Goal: Task Accomplishment & Management: Use online tool/utility

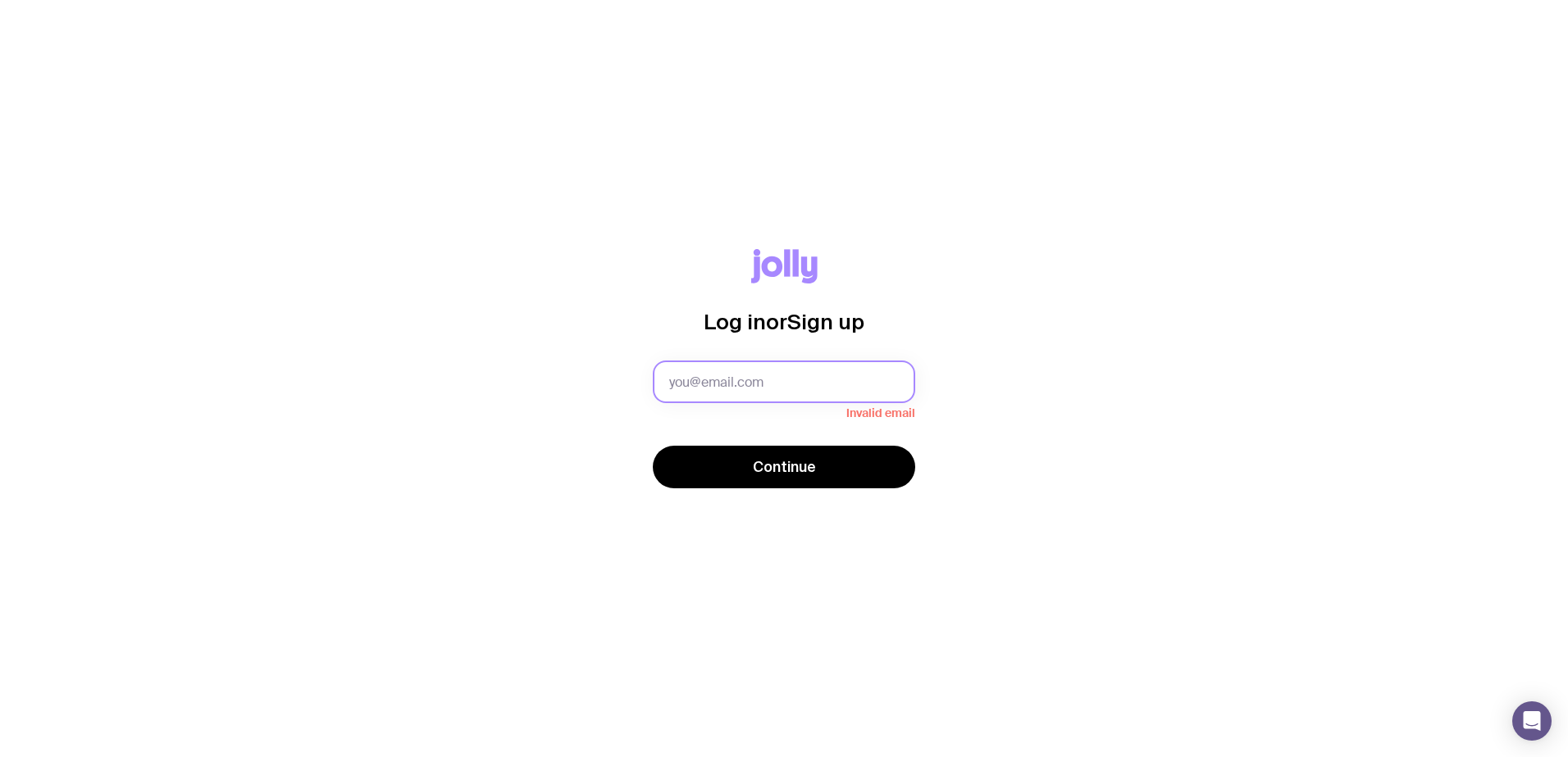
click at [759, 371] on input "text" at bounding box center [783, 382] width 262 height 43
paste input "[PERSON_NAME][EMAIL_ADDRESS][DOMAIN_NAME]"
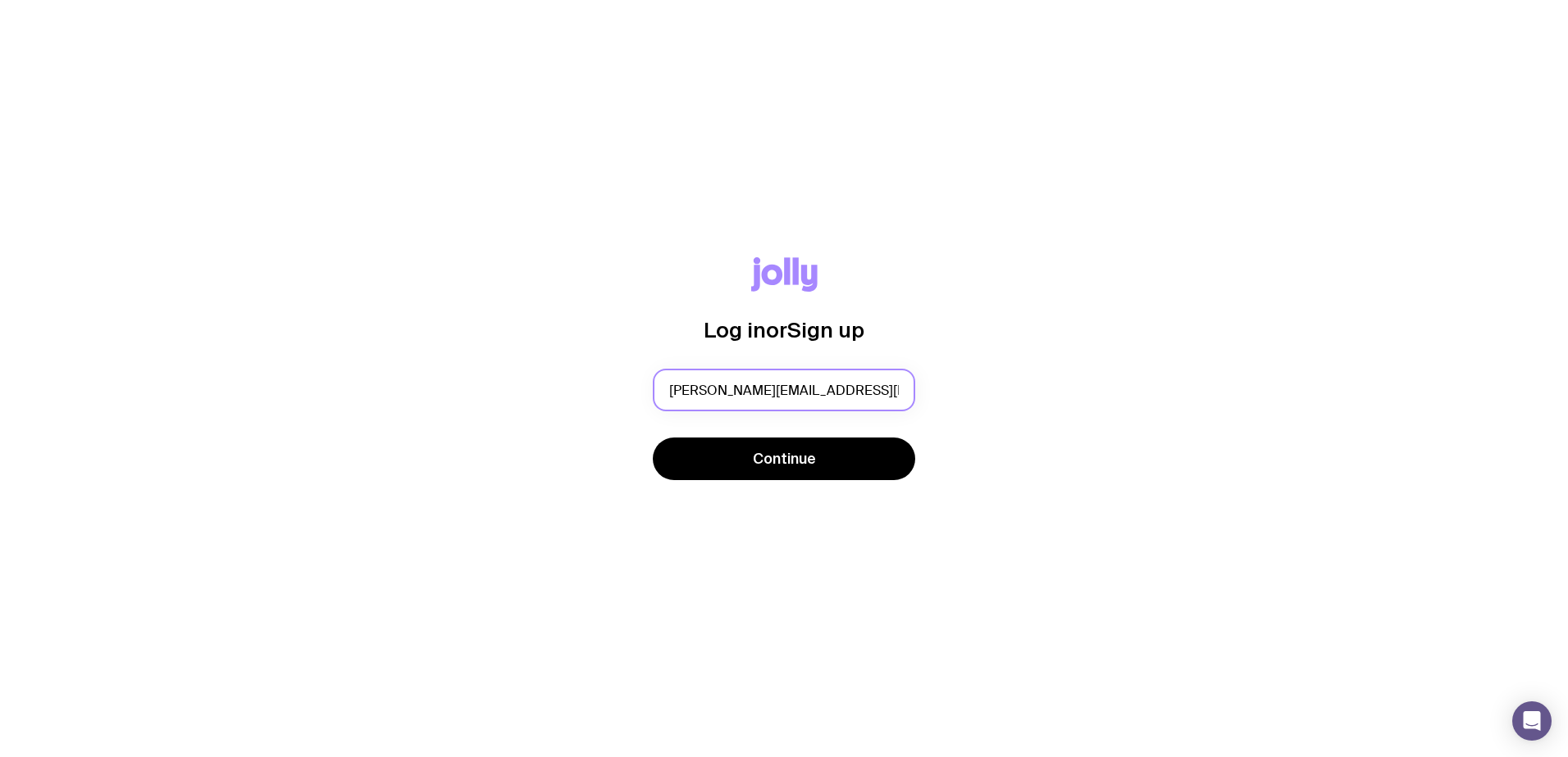
type input "[PERSON_NAME][EMAIL_ADDRESS][DOMAIN_NAME]"
click at [862, 473] on button "Continue" at bounding box center [783, 459] width 262 height 43
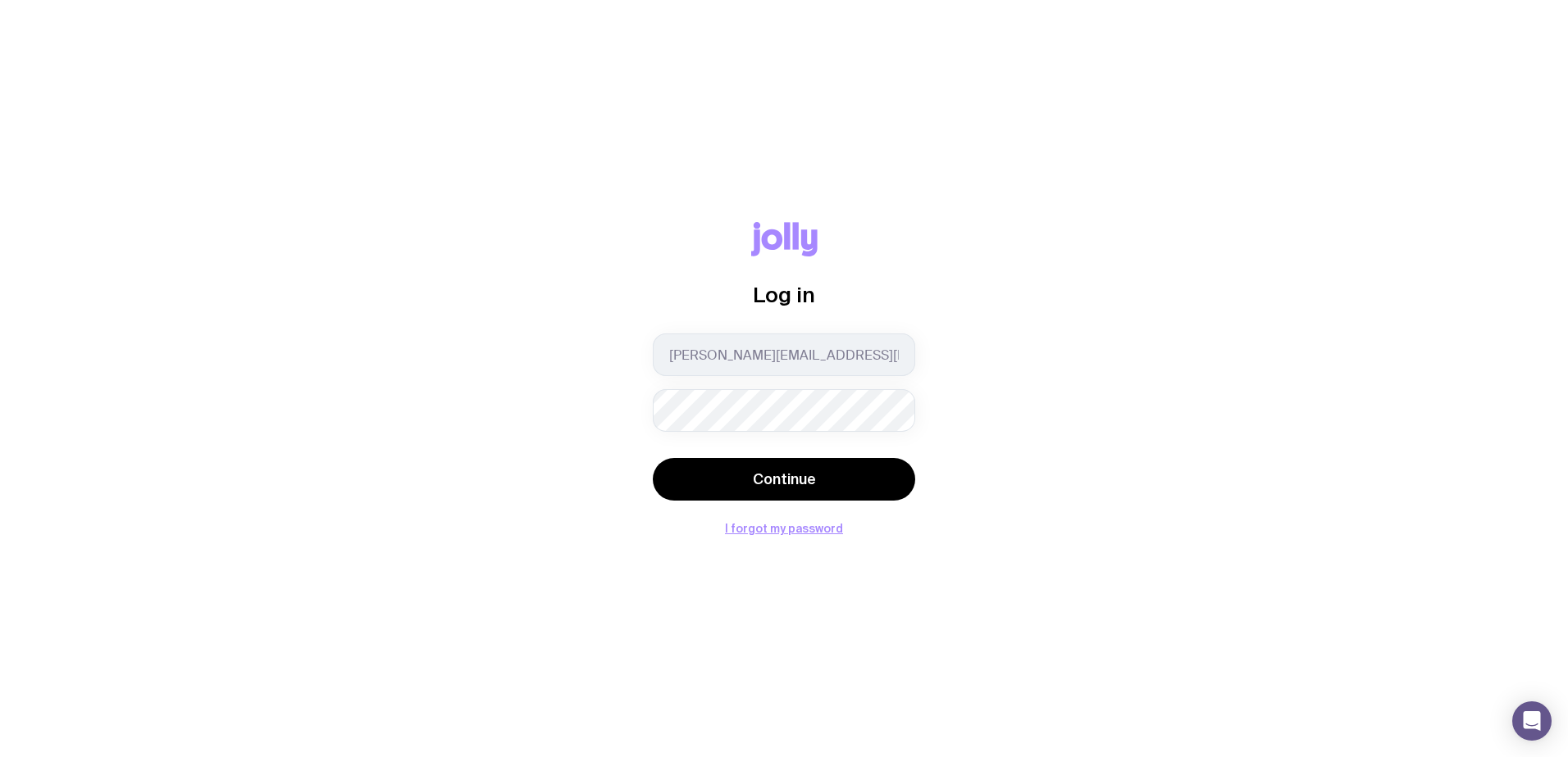
click at [1296, 258] on div "Log in [PERSON_NAME][EMAIL_ADDRESS][DOMAIN_NAME] Continue I forgot my password" at bounding box center [784, 378] width 1489 height 312
click at [771, 474] on span "Continue" at bounding box center [784, 479] width 63 height 19
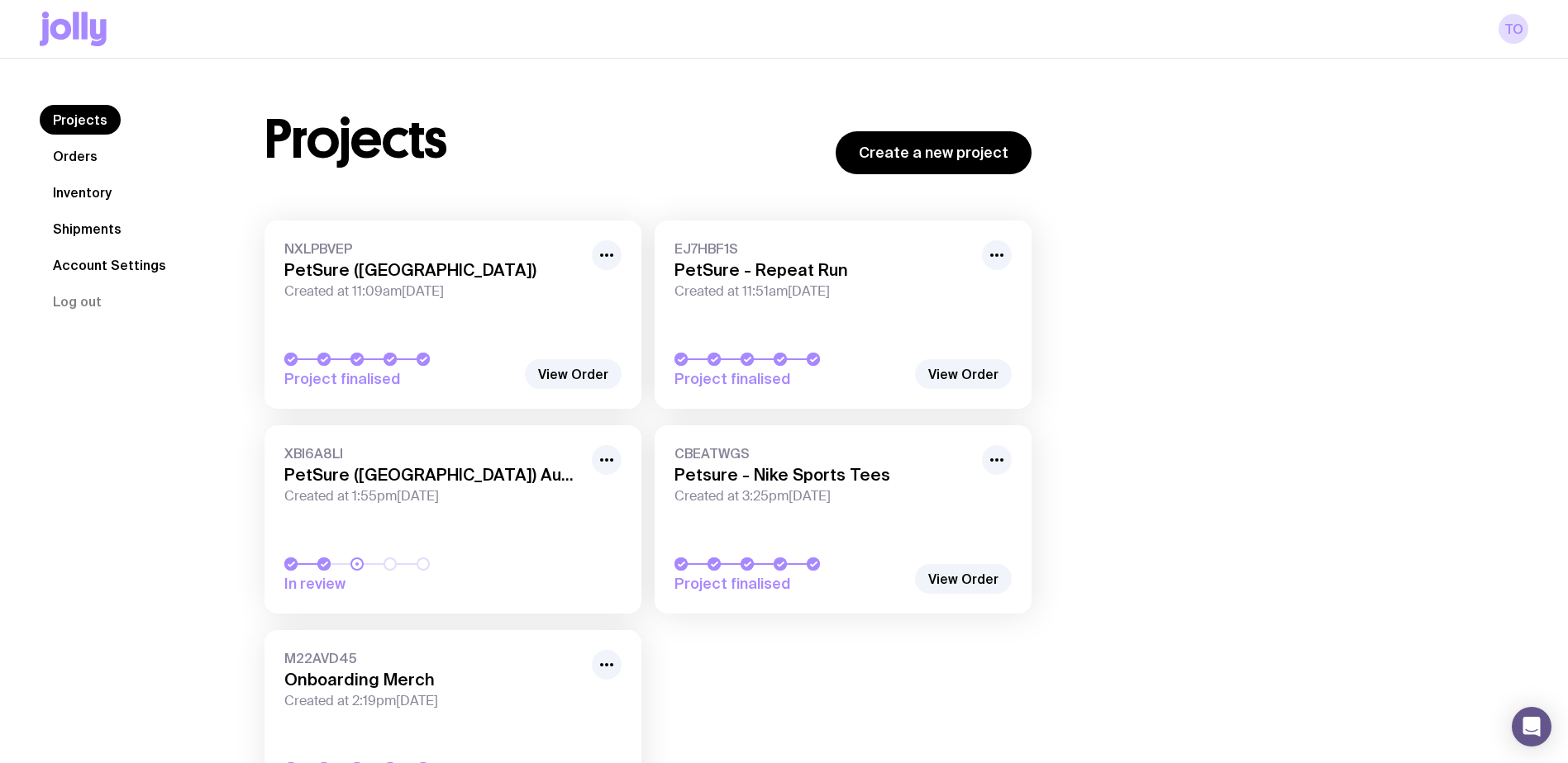
click at [75, 185] on link "Inventory" at bounding box center [82, 192] width 85 height 30
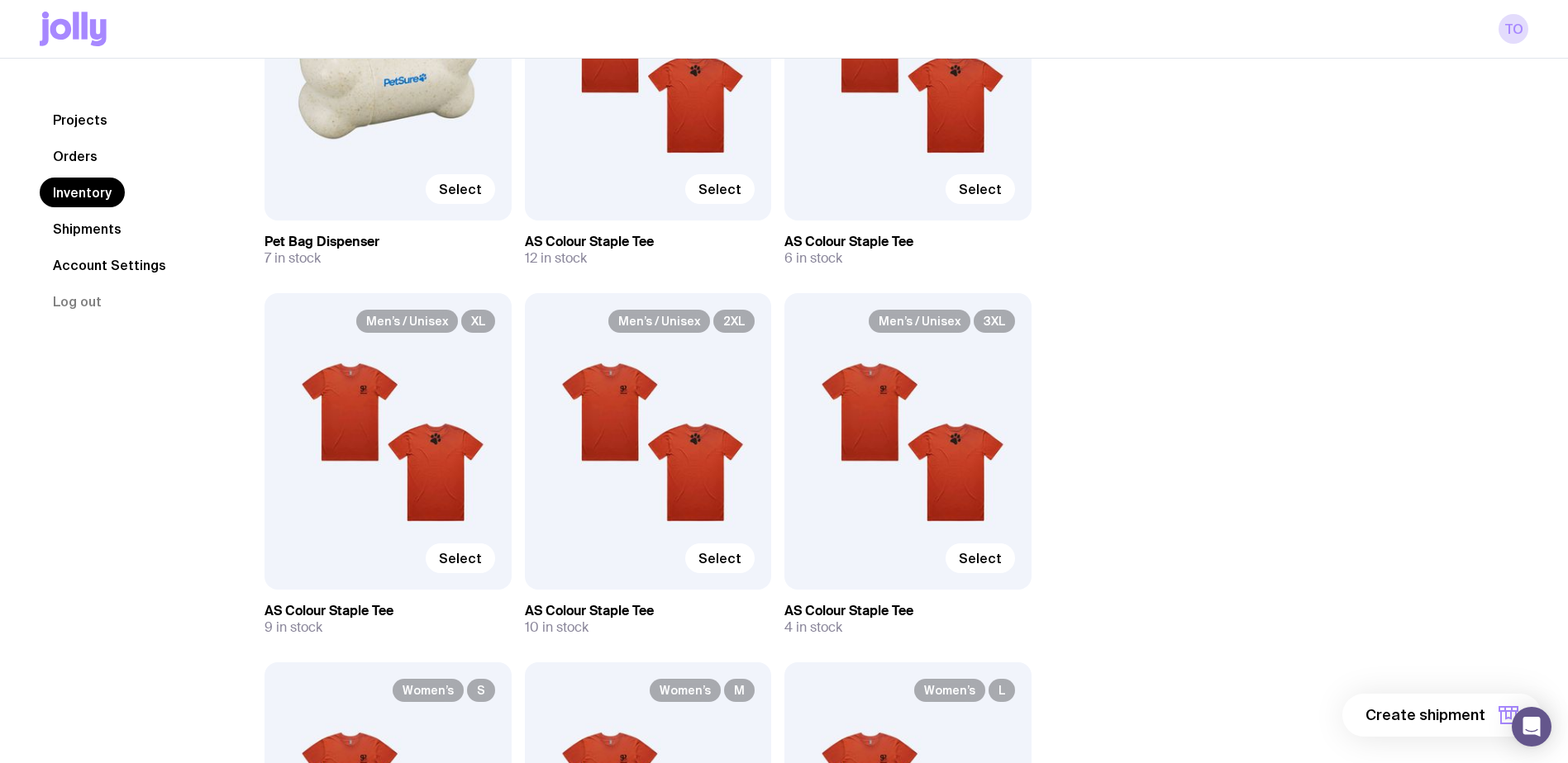
scroll to position [1074, 0]
click at [463, 553] on span "Select" at bounding box center [460, 558] width 43 height 17
click at [0, 0] on input "Select" at bounding box center [0, 0] width 0 height 0
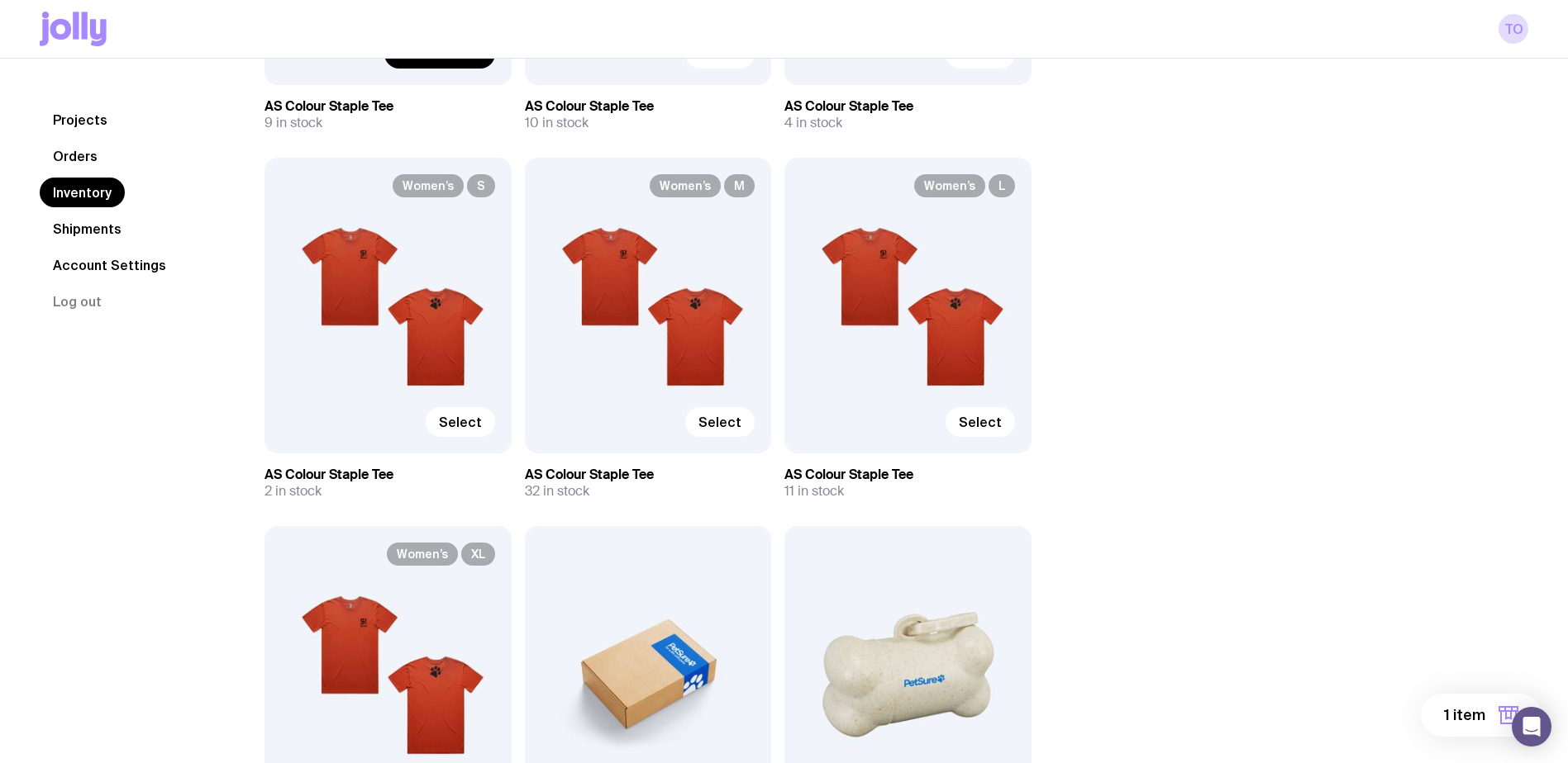
scroll to position [1818, 0]
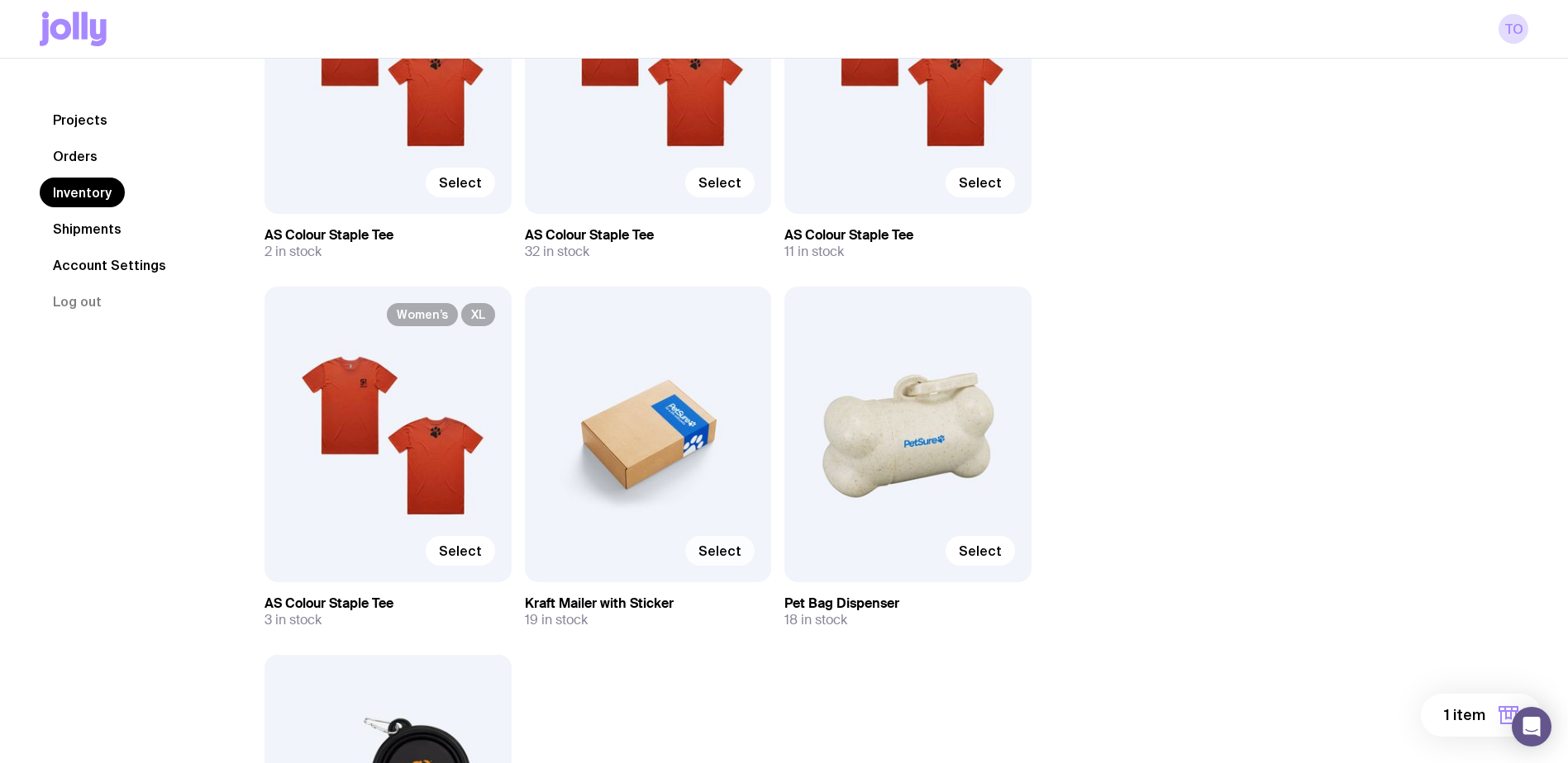
click at [741, 545] on span "Select" at bounding box center [720, 551] width 43 height 17
click at [0, 0] on input "Select" at bounding box center [0, 0] width 0 height 0
drag, startPoint x: 979, startPoint y: 553, endPoint x: 1126, endPoint y: 553, distance: 147.0
click at [980, 553] on span "Select" at bounding box center [980, 551] width 43 height 17
click at [0, 0] on input "Select" at bounding box center [0, 0] width 0 height 0
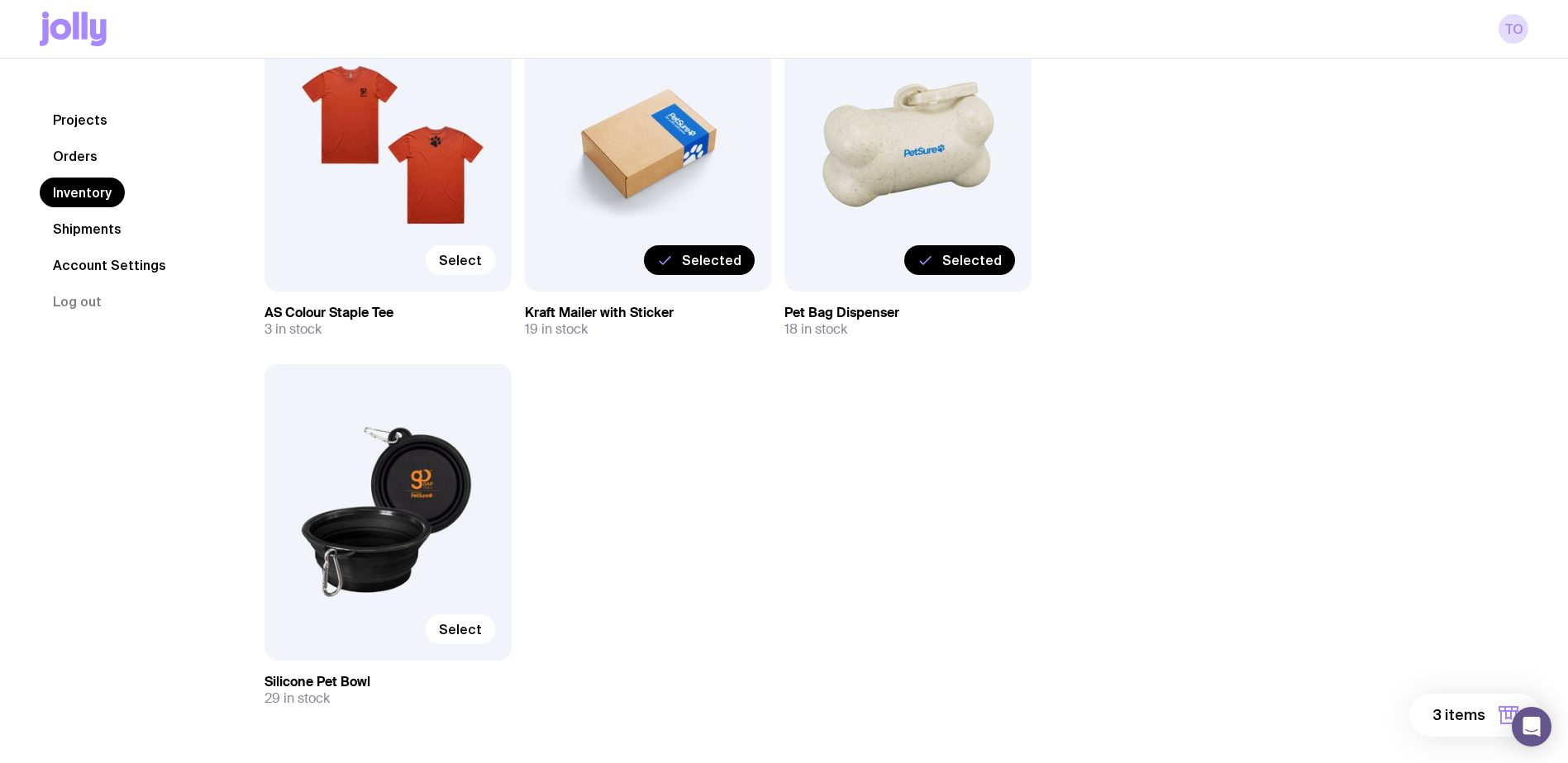
scroll to position [2165, 0]
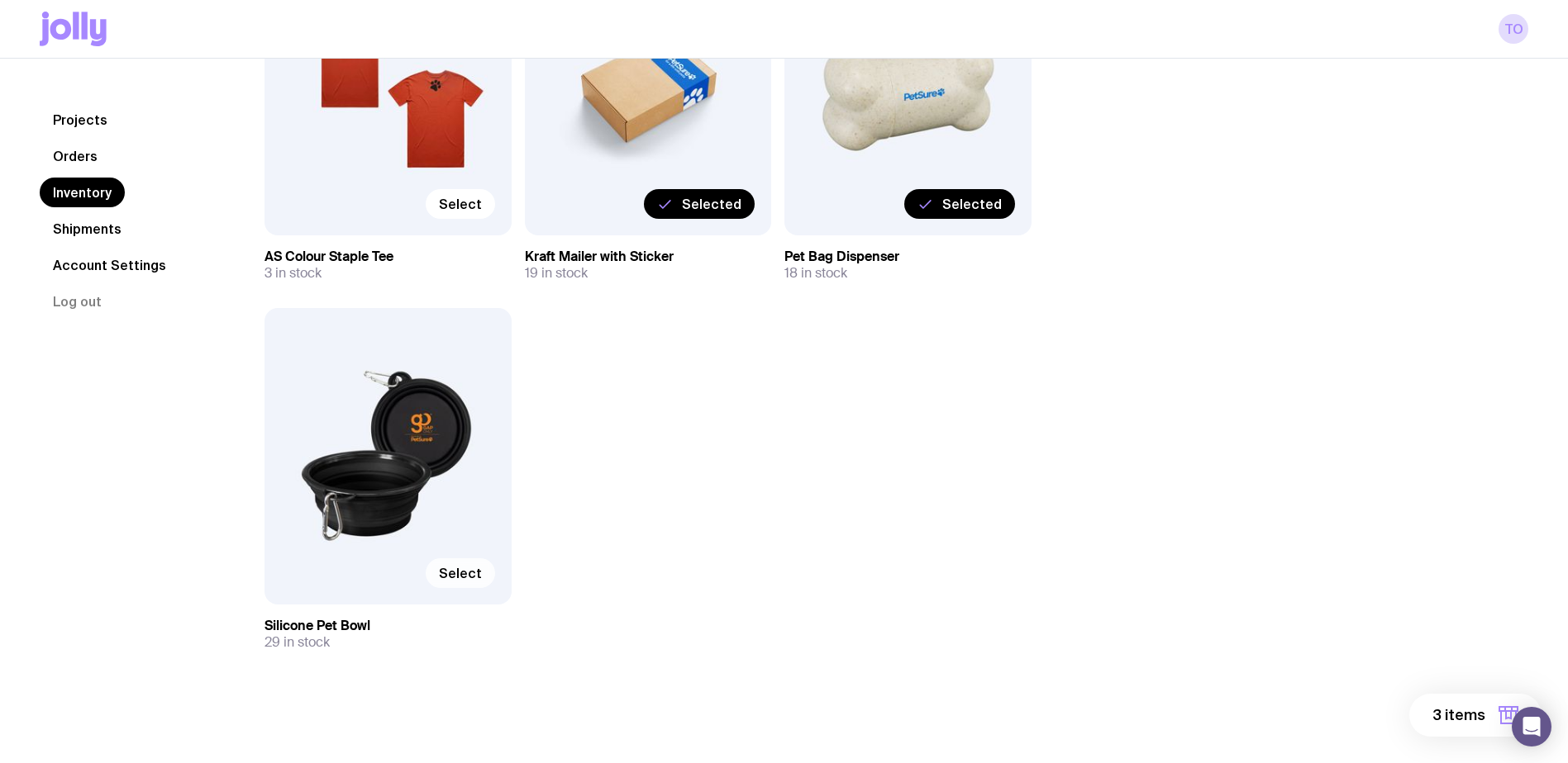
click at [441, 579] on label "Select" at bounding box center [460, 574] width 69 height 30
click at [0, 0] on input "Select" at bounding box center [0, 0] width 0 height 0
click at [1432, 706] on button "4 items" at bounding box center [1474, 715] width 133 height 43
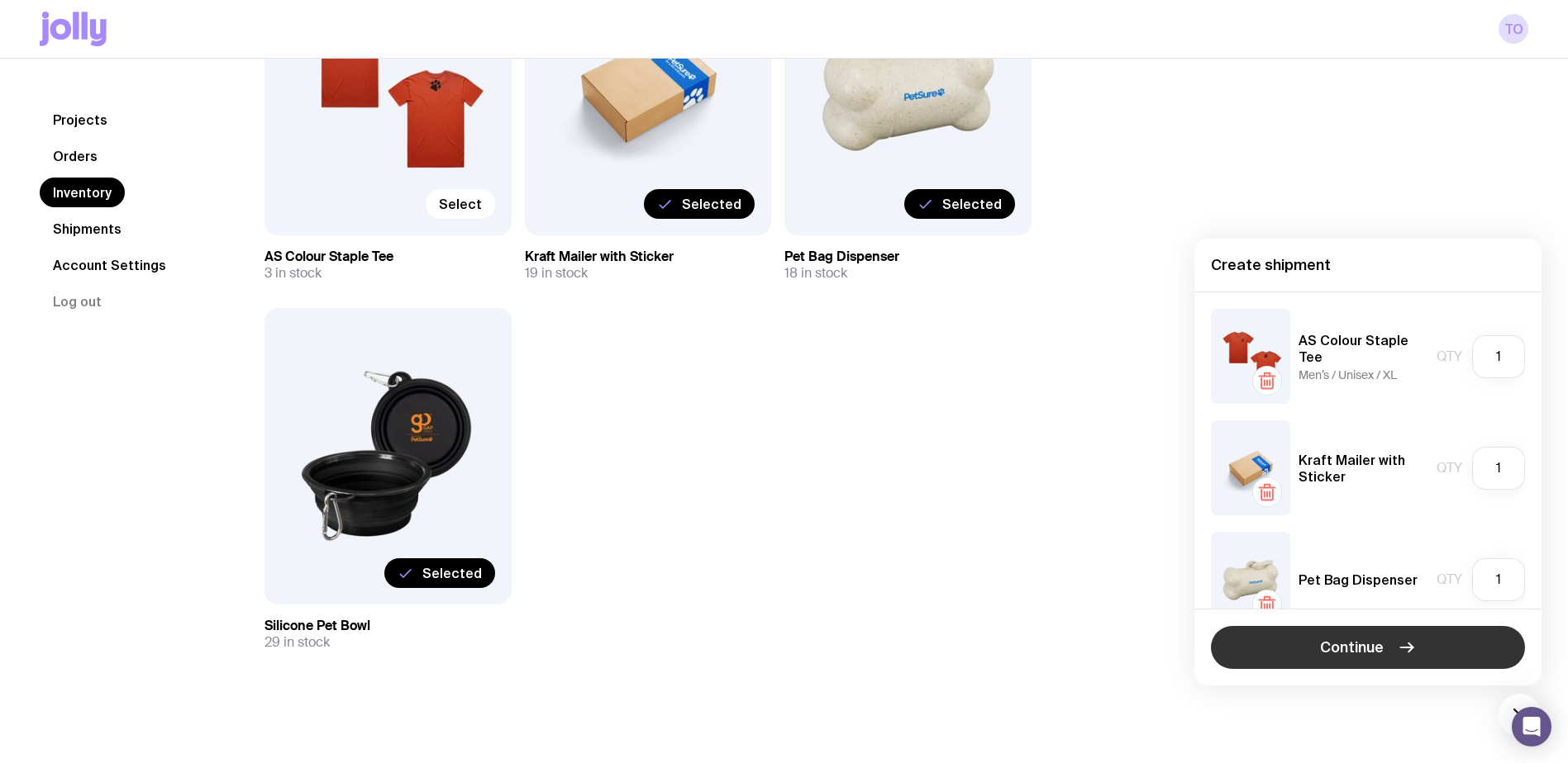
click at [1425, 652] on button "Continue" at bounding box center [1368, 647] width 315 height 43
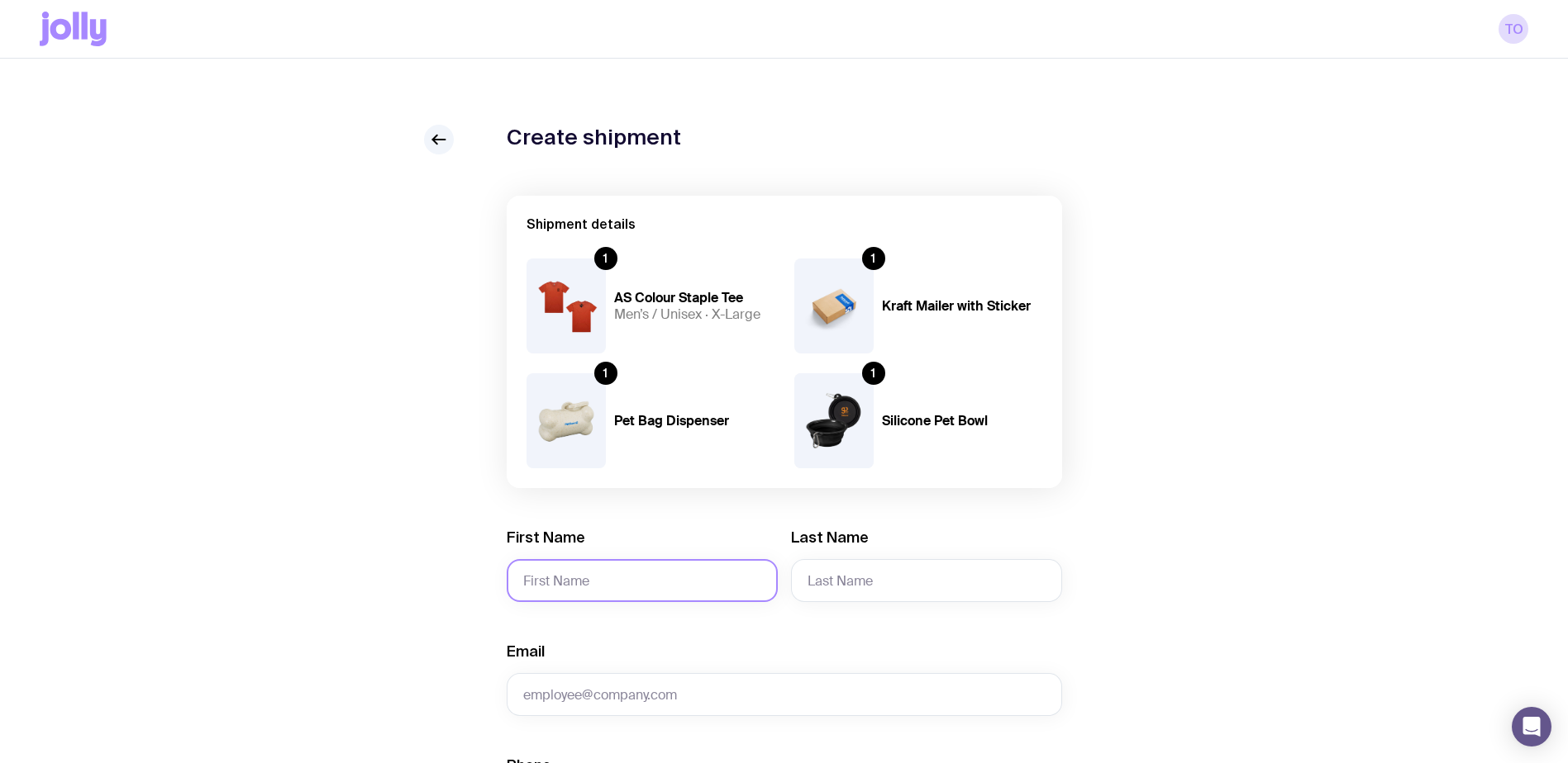
click at [624, 583] on input "First Name" at bounding box center [642, 581] width 272 height 43
type input "Ariauna (Joy)"
type input "[PERSON_NAME] ([PERSON_NAME])"
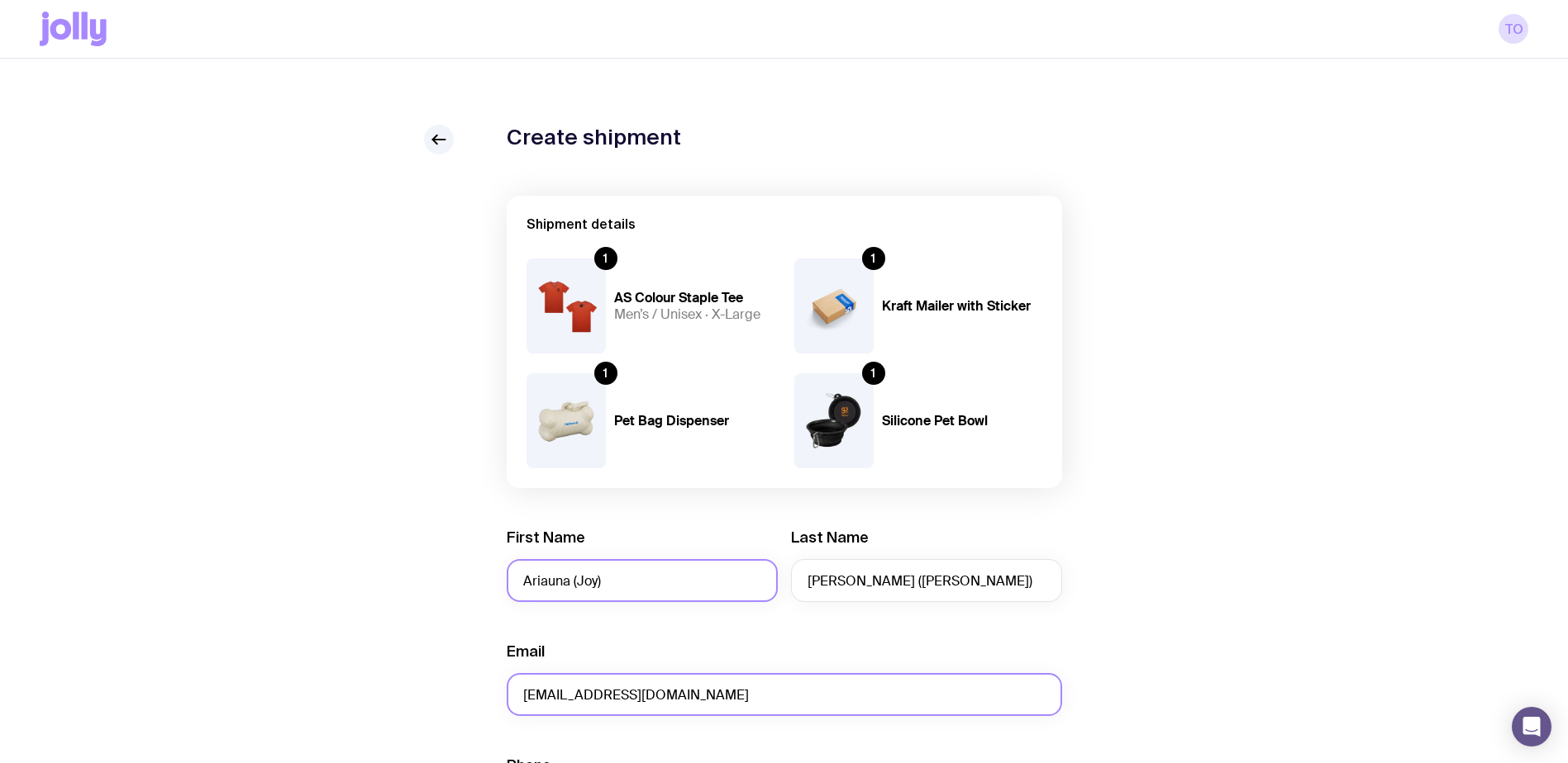
type input "[EMAIL_ADDRESS][DOMAIN_NAME]"
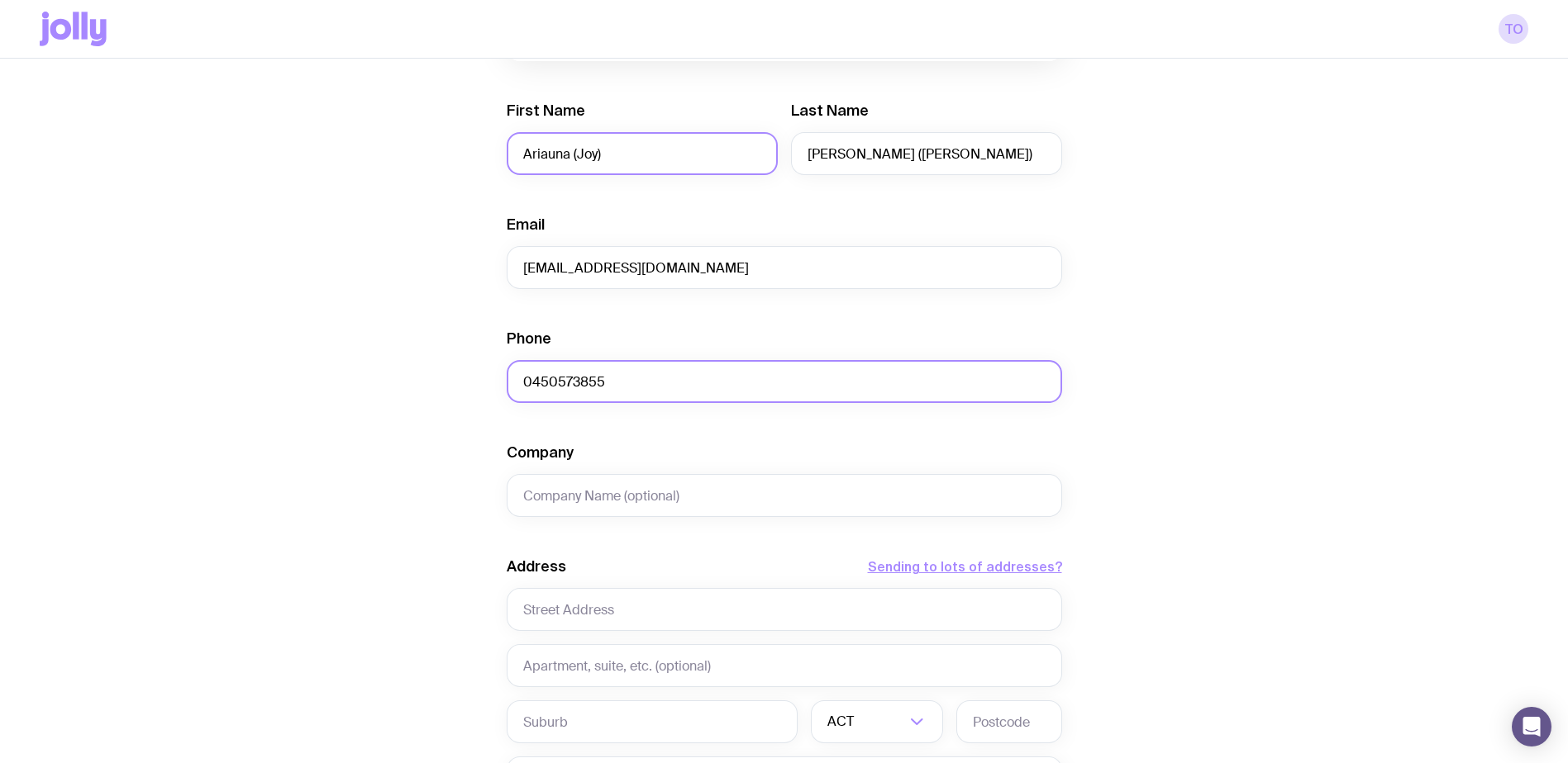
type input "0450573855"
type input "PetSure ([GEOGRAPHIC_DATA])"
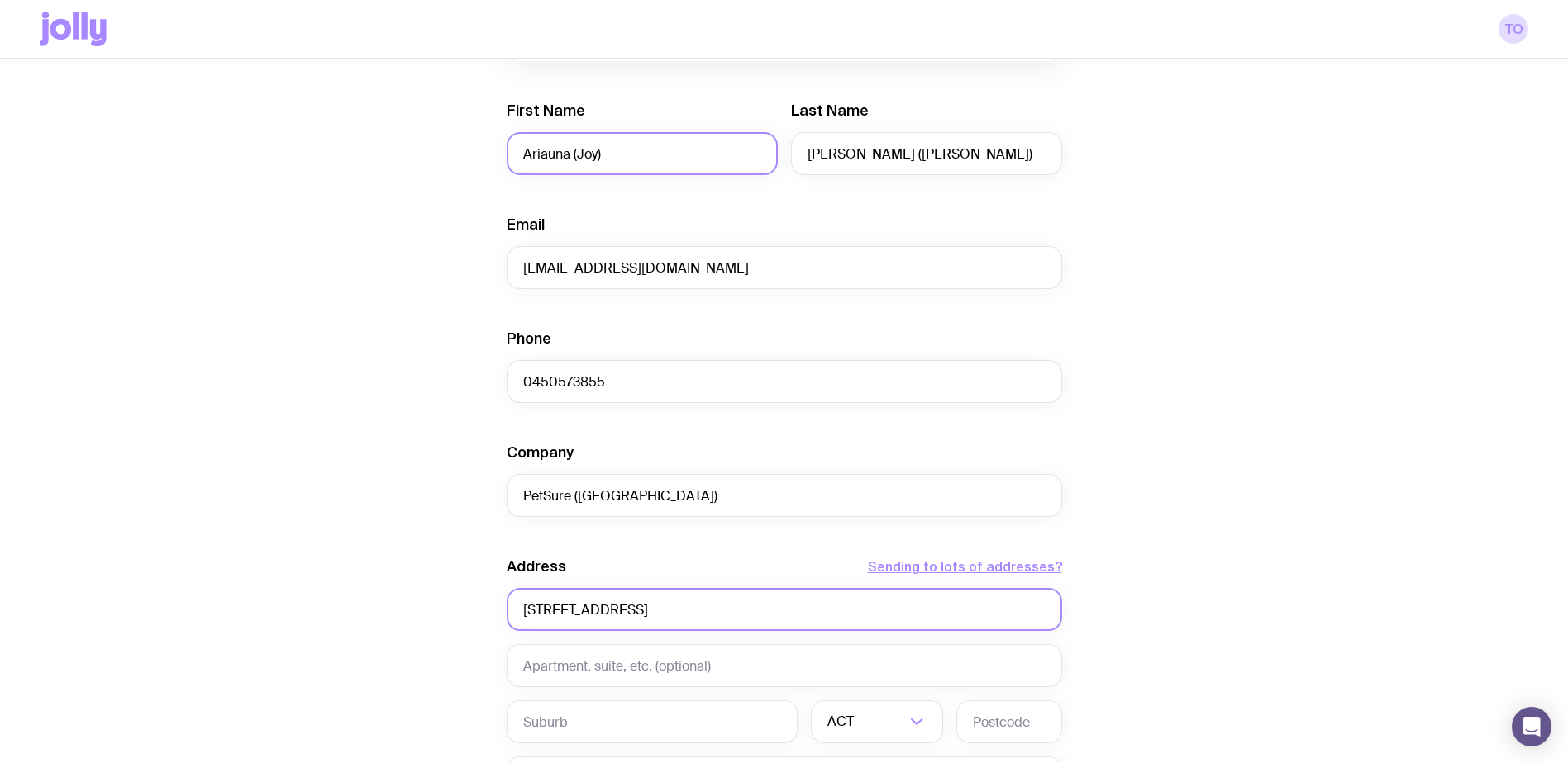
type input "[STREET_ADDRESS]"
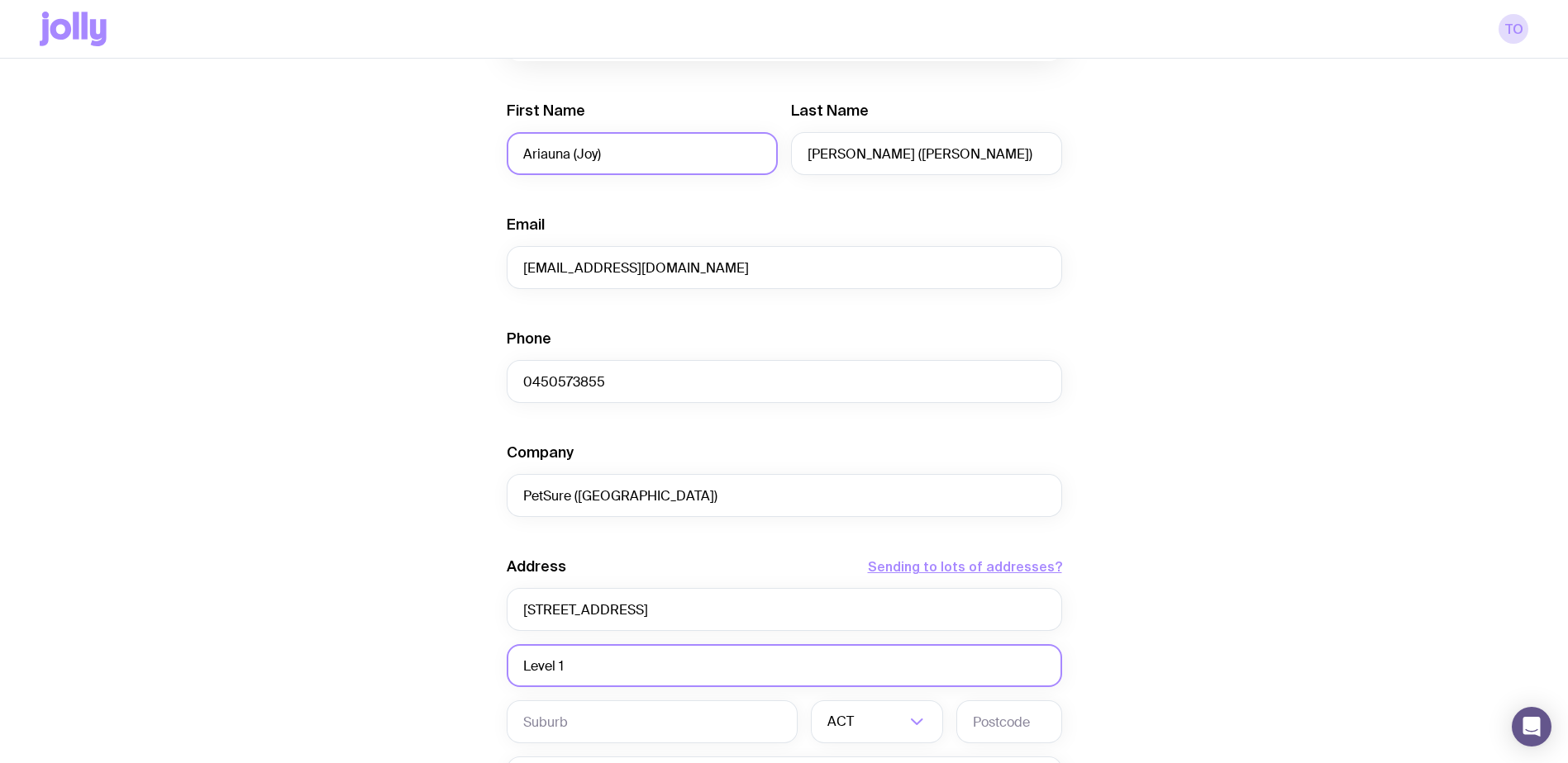
type input "Level 1"
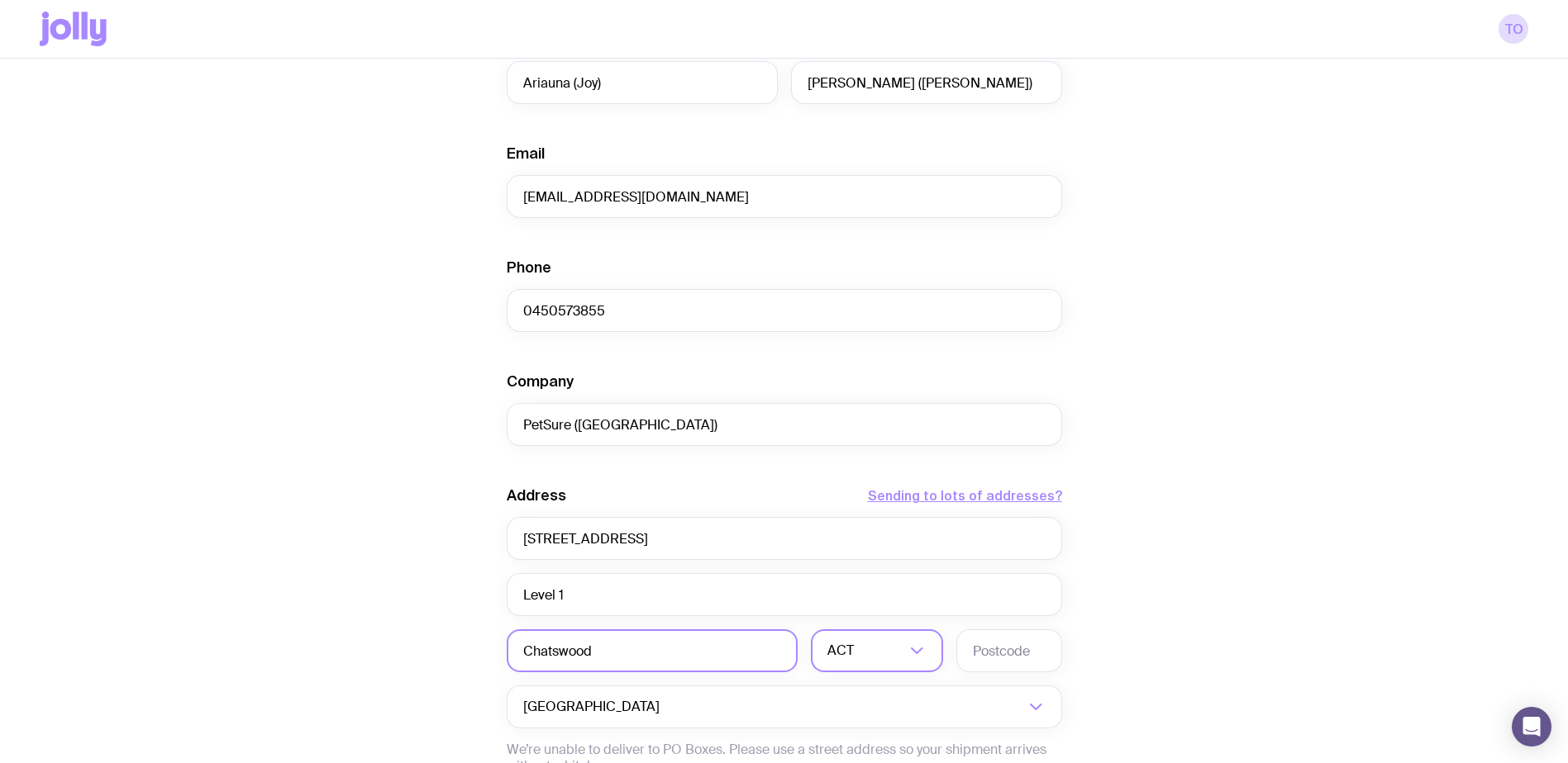
scroll to position [592, 0]
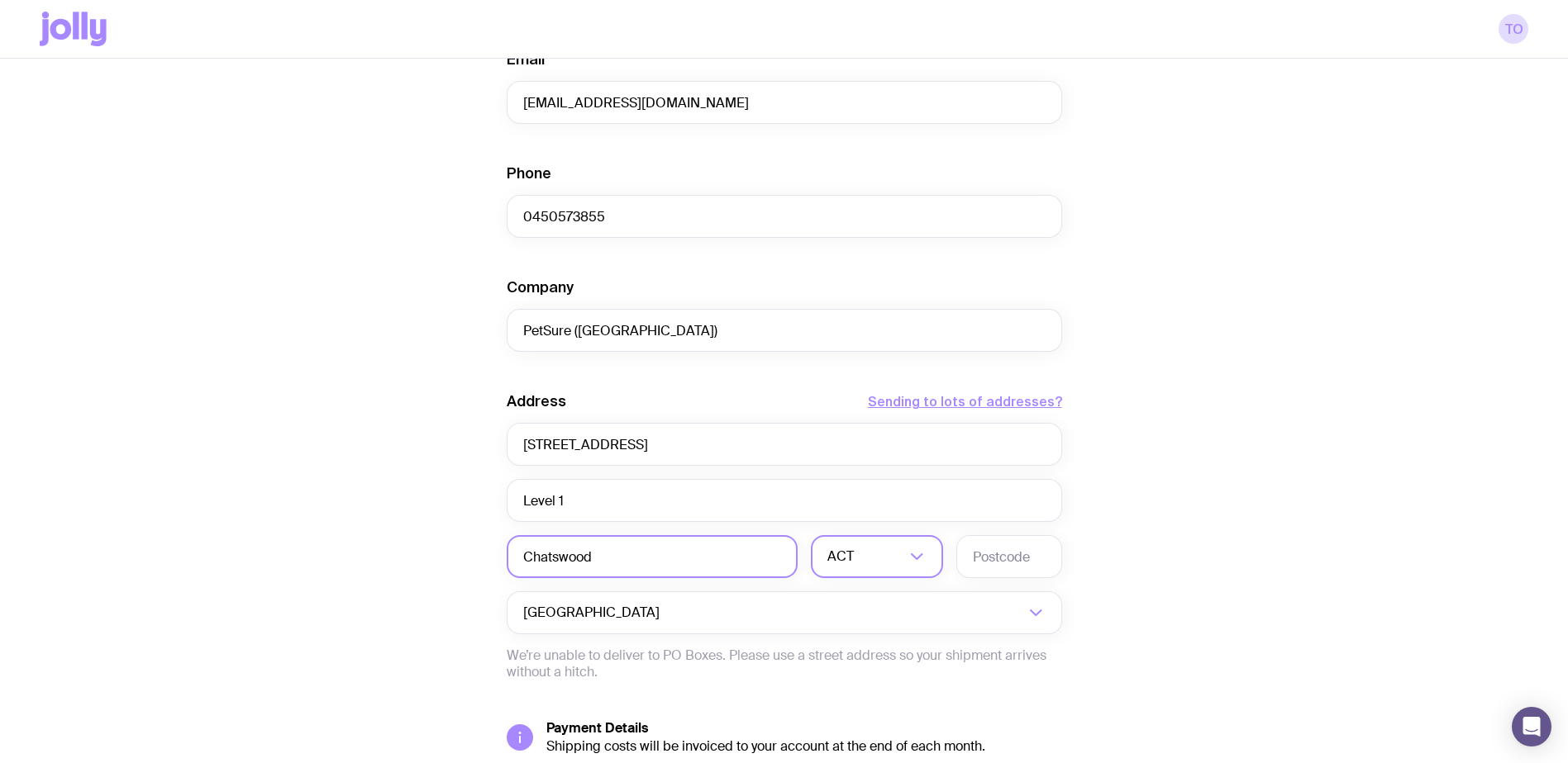
type input "Chatswood"
click at [923, 548] on icon "Search for option" at bounding box center [917, 556] width 20 height 20
drag, startPoint x: 877, startPoint y: 638, endPoint x: 924, endPoint y: 611, distance: 54.2
click at [878, 637] on li "[GEOGRAPHIC_DATA]" at bounding box center [877, 644] width 131 height 35
click at [1016, 544] on input "text" at bounding box center [1009, 557] width 105 height 43
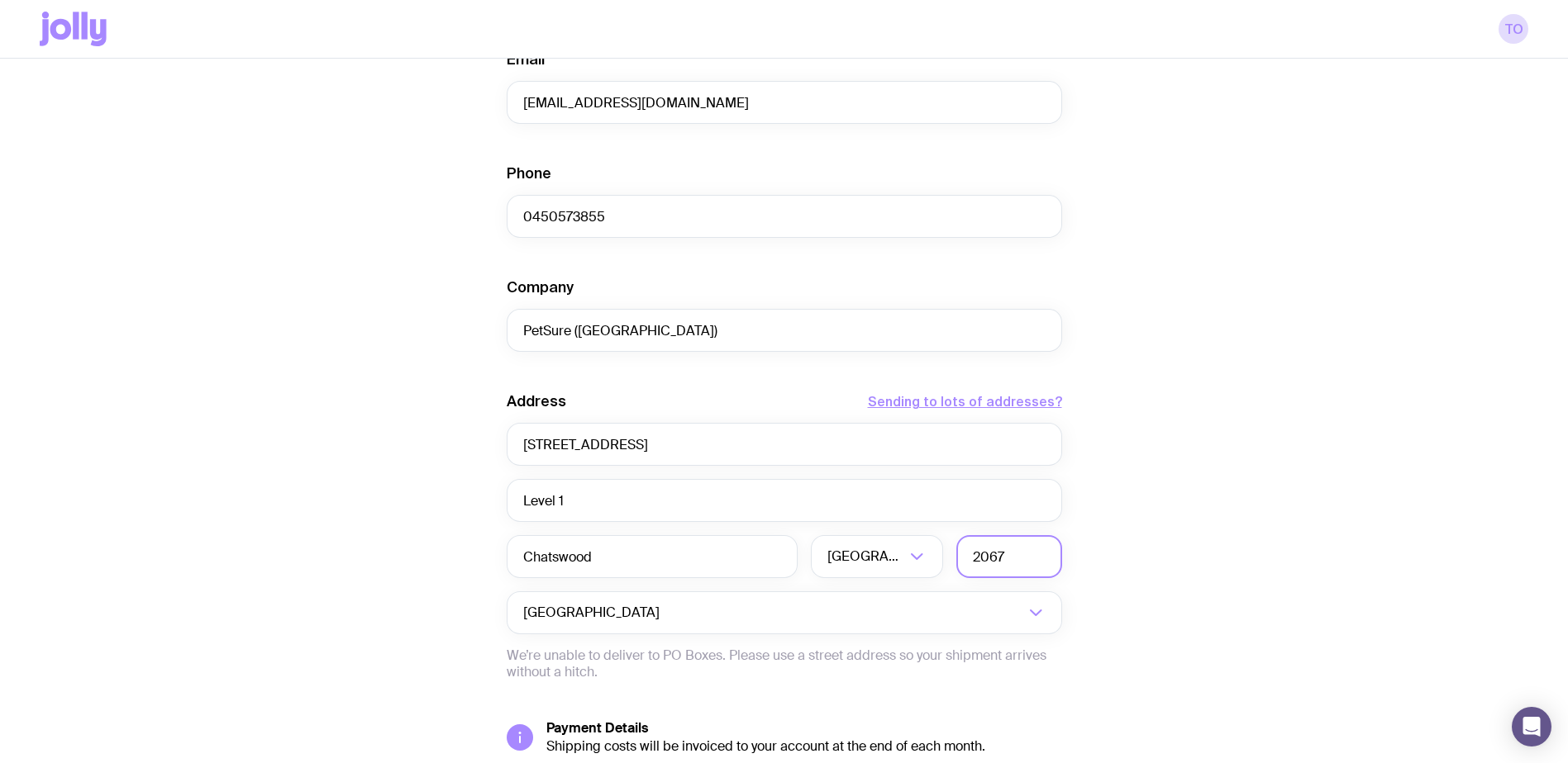
scroll to position [733, 0]
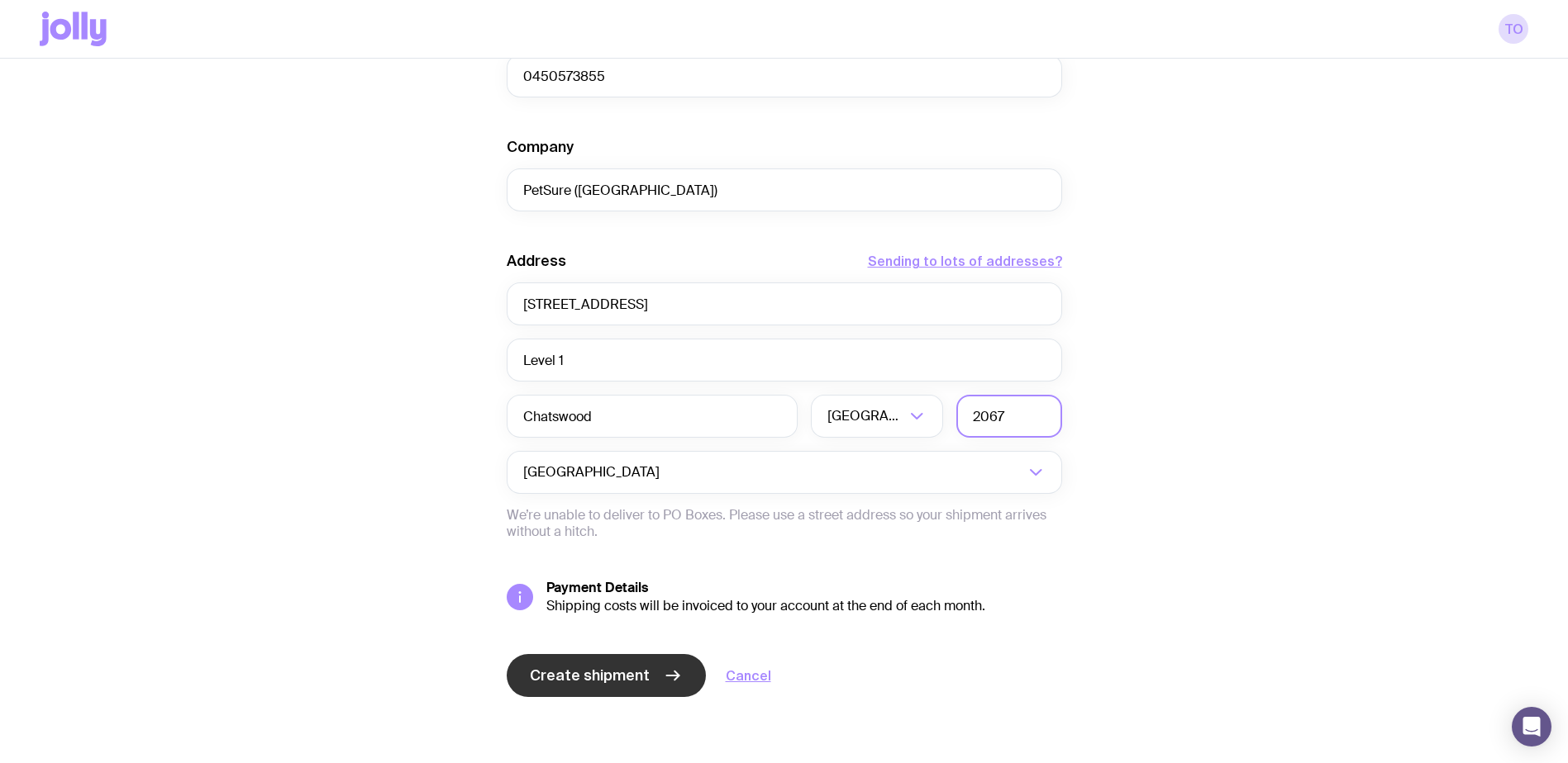
type input "2067"
click at [647, 669] on button "Create shipment" at bounding box center [606, 676] width 199 height 43
